Goal: Book appointment/travel/reservation

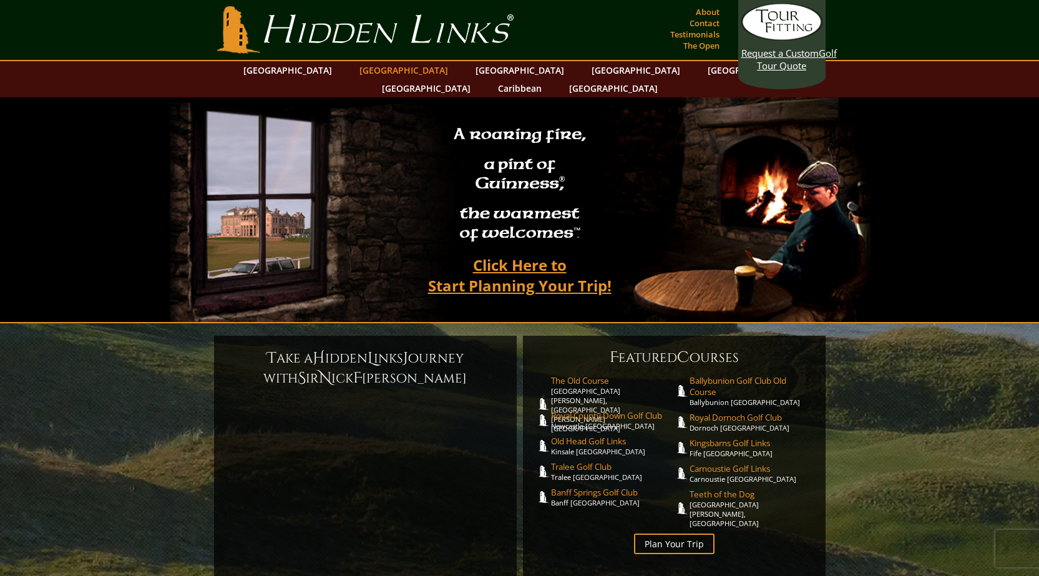
click at [377, 71] on link "[GEOGRAPHIC_DATA]" at bounding box center [403, 70] width 101 height 18
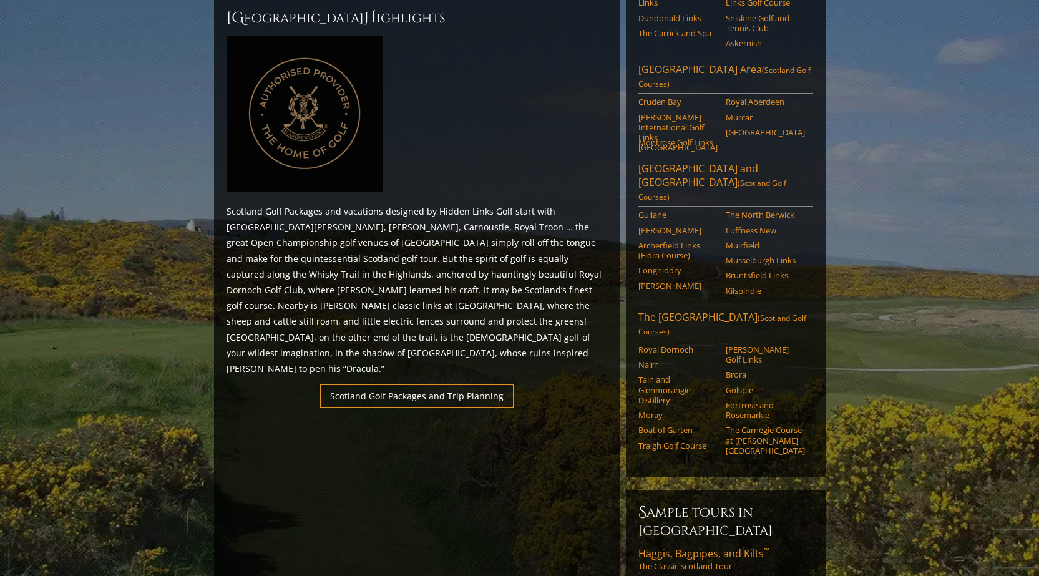
scroll to position [562, 0]
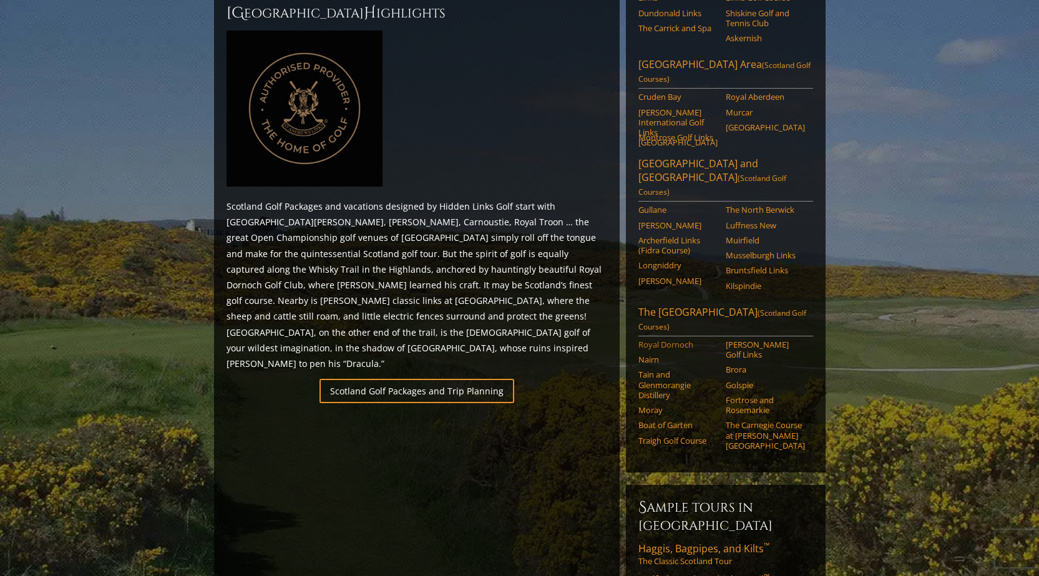
click at [676, 340] on link "Royal Dornoch" at bounding box center [678, 345] width 79 height 10
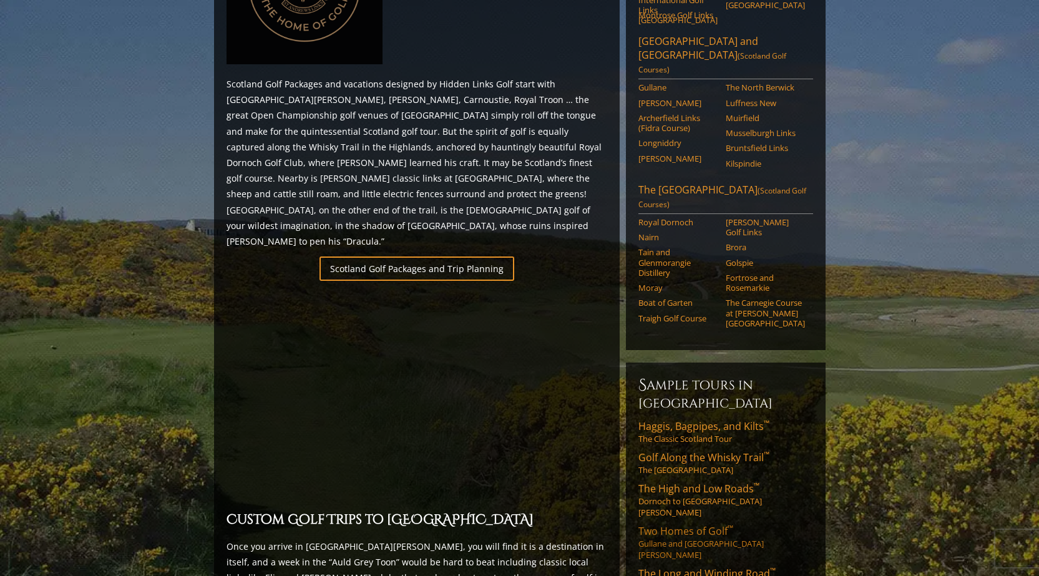
scroll to position [687, 0]
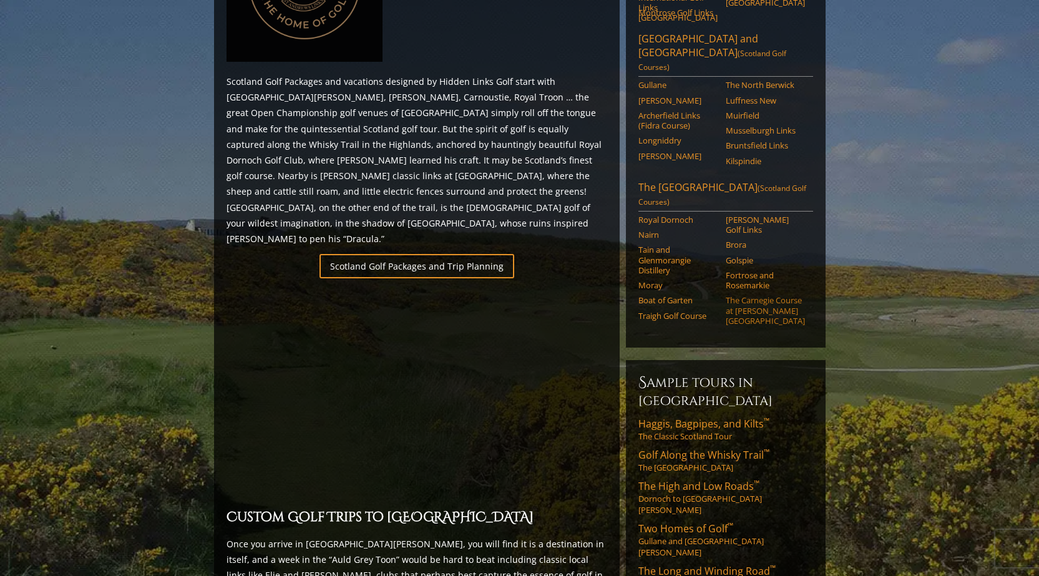
click at [769, 295] on link "The Carnegie Course at [PERSON_NAME][GEOGRAPHIC_DATA]" at bounding box center [765, 310] width 79 height 31
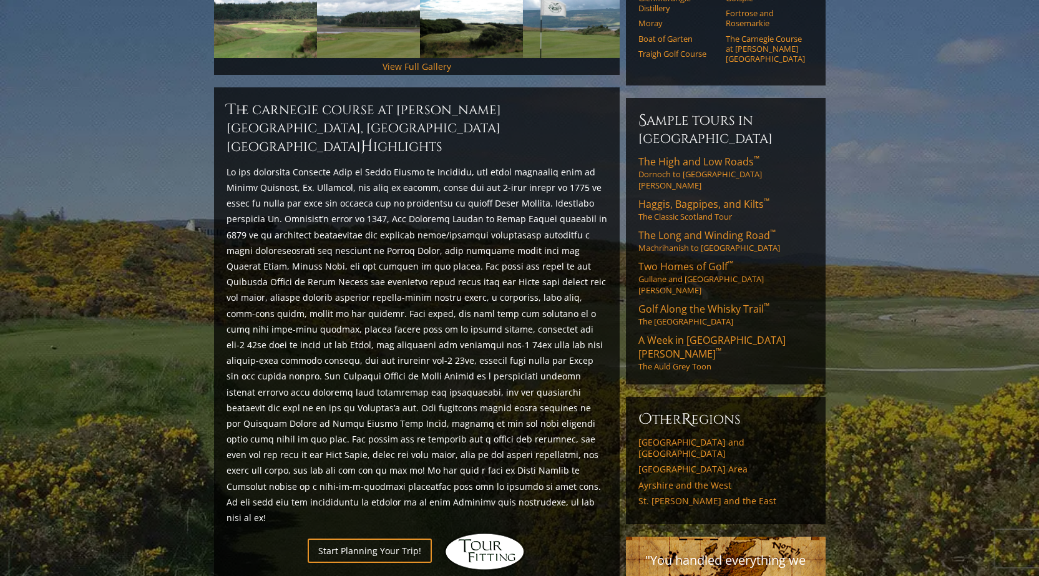
scroll to position [437, 0]
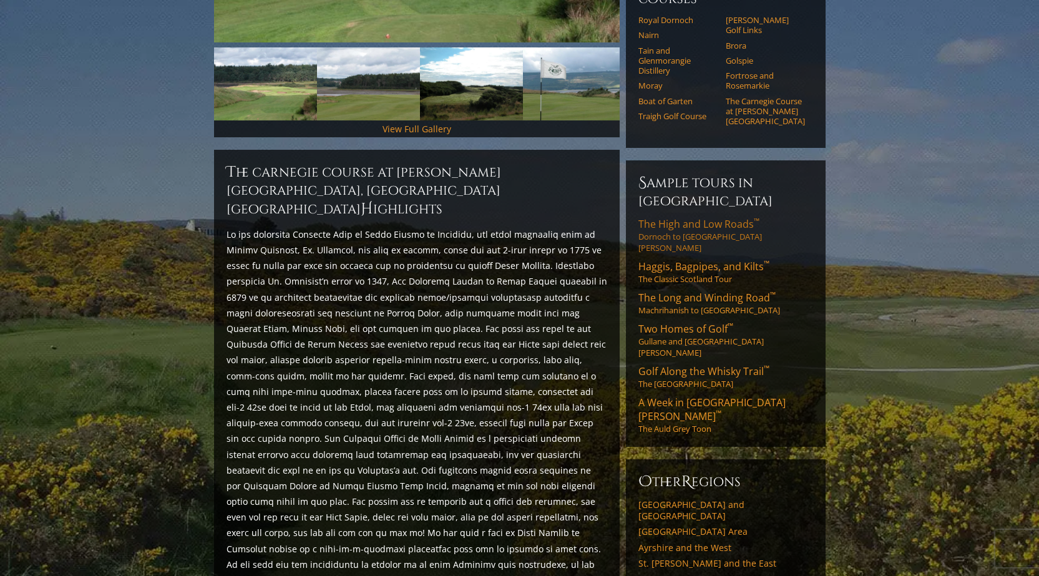
click at [696, 217] on span "The High and Low Roads ™" at bounding box center [699, 224] width 121 height 14
